Goal: Check status: Check status

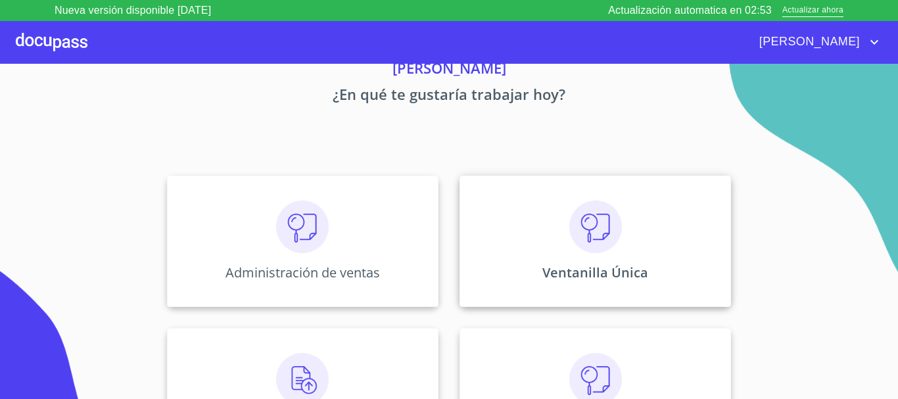
scroll to position [87, 0]
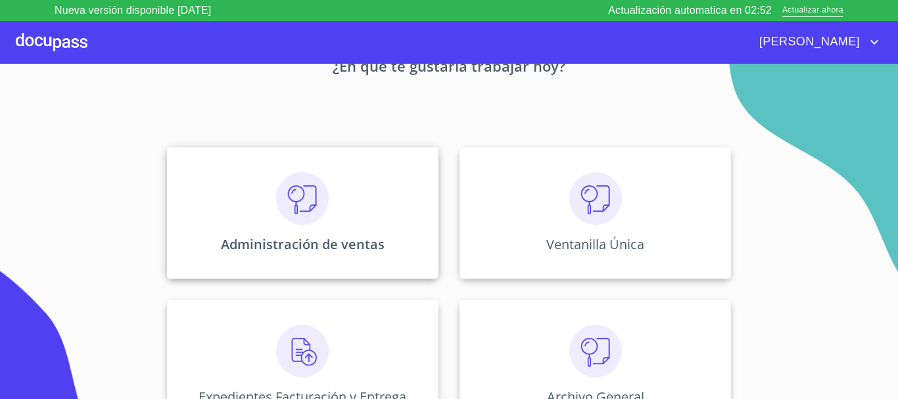
click at [360, 227] on div "Administración de ventas" at bounding box center [302, 212] width 271 height 131
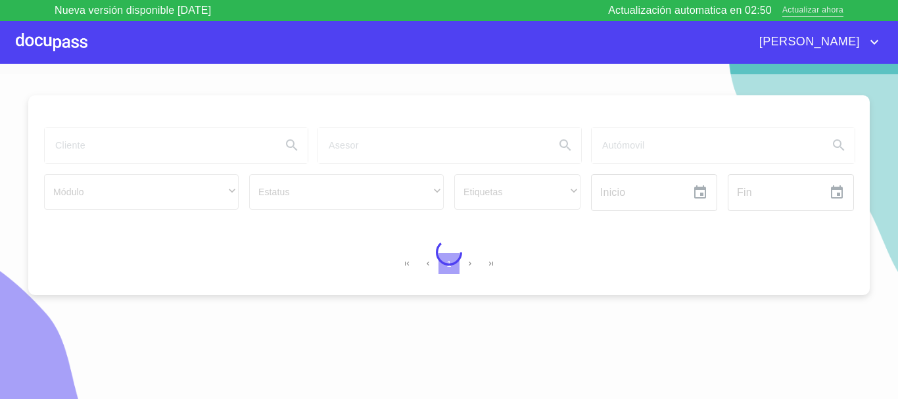
click at [819, 9] on span "Actualizar ahora" at bounding box center [812, 11] width 61 height 14
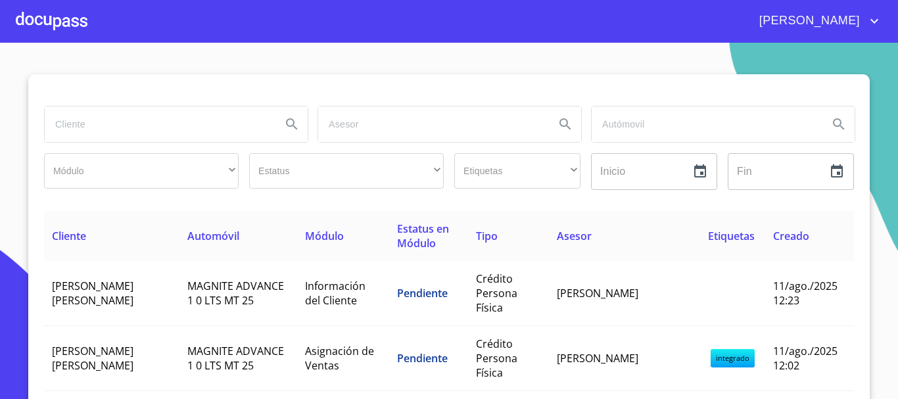
drag, startPoint x: 160, startPoint y: 91, endPoint x: 116, endPoint y: 116, distance: 51.5
click at [116, 116] on input "search" at bounding box center [158, 123] width 226 height 35
type input "jessica viridiana cobian"
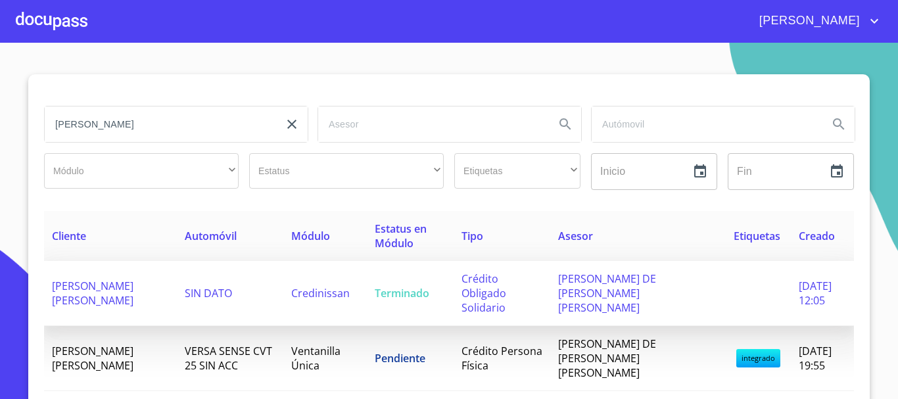
click at [404, 286] on span "Terminado" at bounding box center [402, 293] width 55 height 14
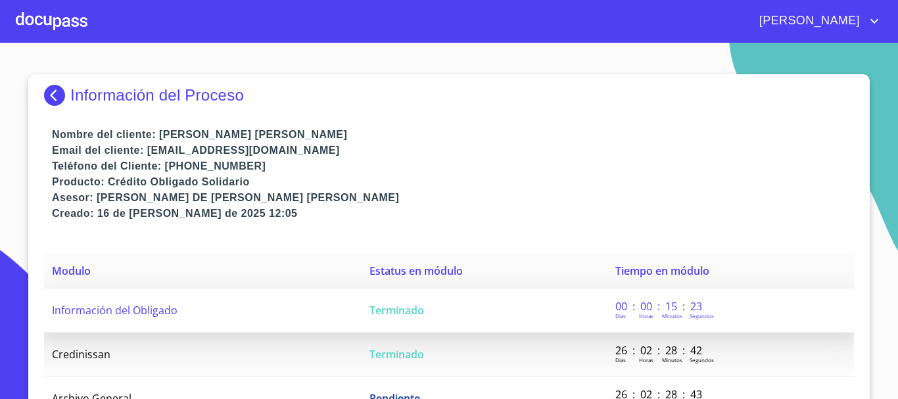
click at [405, 320] on td "Terminado" at bounding box center [483, 311] width 245 height 44
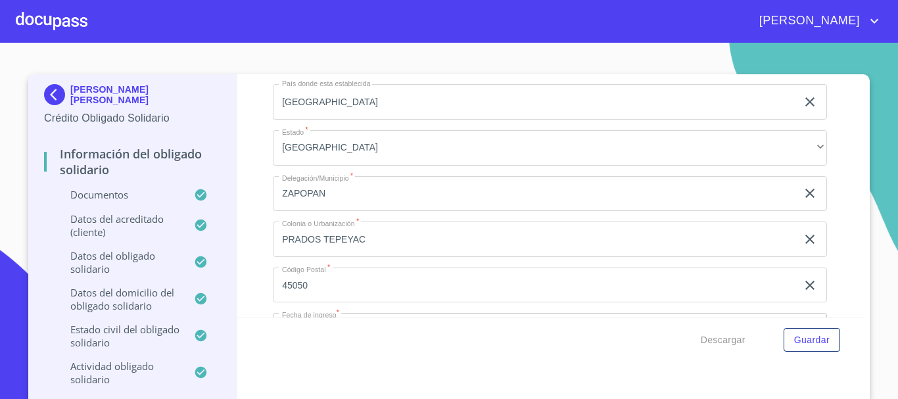
scroll to position [6097, 0]
